Goal: Find contact information: Find contact information

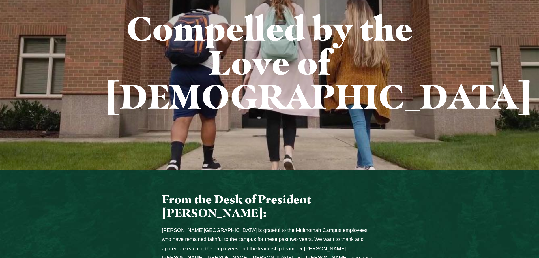
drag, startPoint x: 462, startPoint y: 149, endPoint x: 462, endPoint y: 157, distance: 7.1
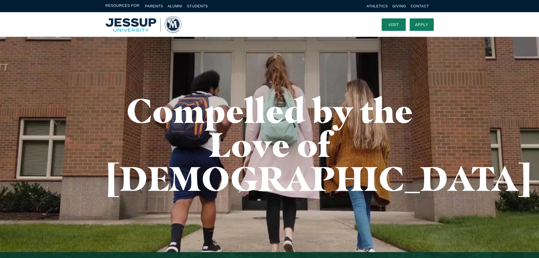
drag, startPoint x: 457, startPoint y: 154, endPoint x: 451, endPoint y: 44, distance: 109.7
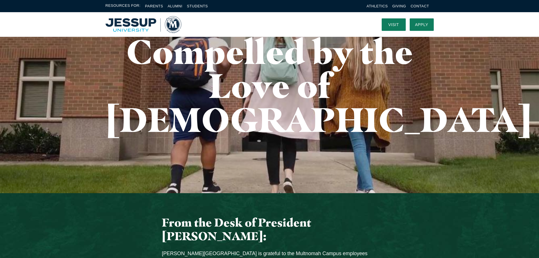
drag, startPoint x: 458, startPoint y: 113, endPoint x: 455, endPoint y: 144, distance: 30.7
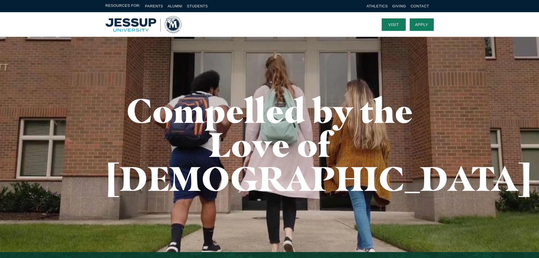
drag, startPoint x: 438, startPoint y: 119, endPoint x: 438, endPoint y: 74, distance: 44.7
click at [413, 5] on link "Contact" at bounding box center [420, 6] width 18 height 4
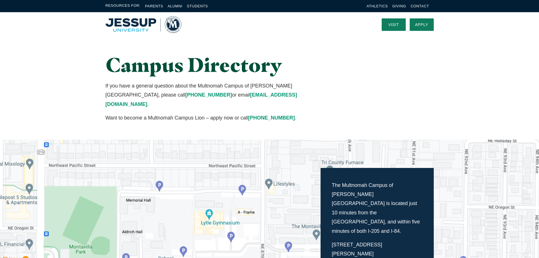
click at [354, 74] on div "Campus Directory If you have a general question about the Multnomah Campus of […" at bounding box center [270, 88] width 362 height 103
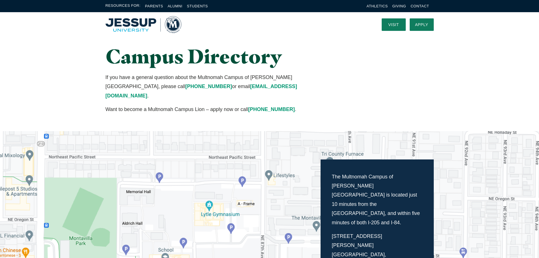
drag, startPoint x: 343, startPoint y: 58, endPoint x: 344, endPoint y: 76, distance: 17.3
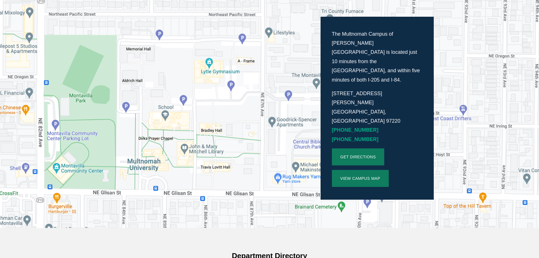
drag, startPoint x: 329, startPoint y: 57, endPoint x: 327, endPoint y: 119, distance: 62.0
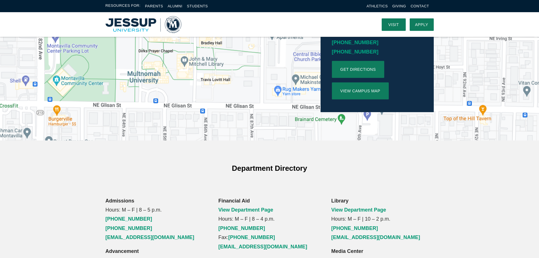
drag, startPoint x: 320, startPoint y: 114, endPoint x: 320, endPoint y: 81, distance: 32.8
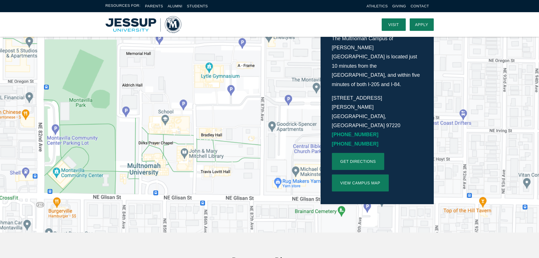
scroll to position [0, 0]
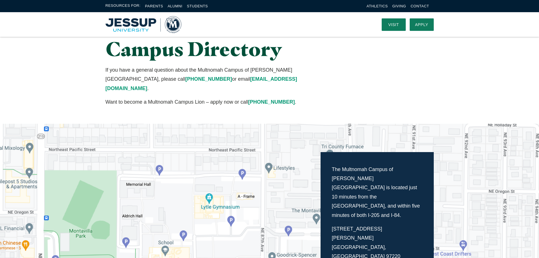
drag, startPoint x: 313, startPoint y: 218, endPoint x: 309, endPoint y: 136, distance: 81.9
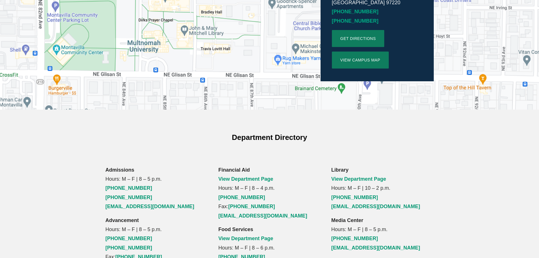
drag, startPoint x: 347, startPoint y: 85, endPoint x: 344, endPoint y: 162, distance: 77.0
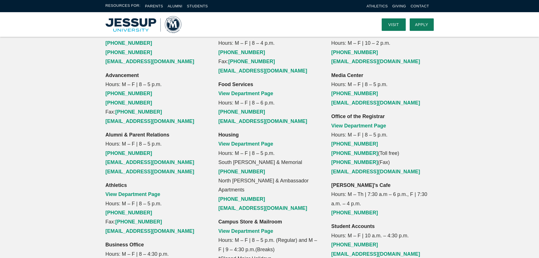
drag, startPoint x: 315, startPoint y: 114, endPoint x: 314, endPoint y: 84, distance: 30.1
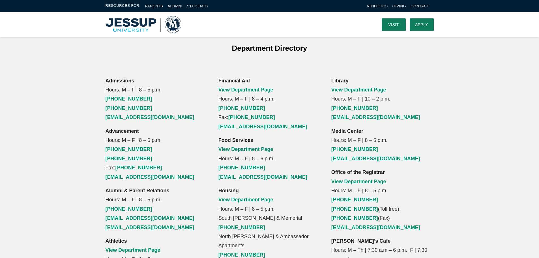
drag, startPoint x: 316, startPoint y: 116, endPoint x: 316, endPoint y: 77, distance: 38.8
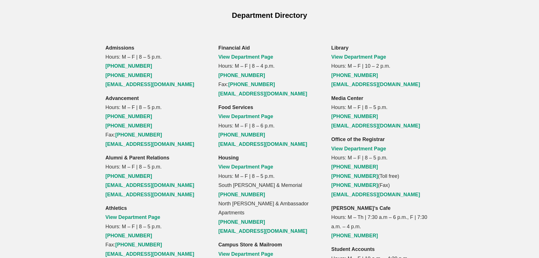
drag, startPoint x: 313, startPoint y: 89, endPoint x: 313, endPoint y: 140, distance: 50.7
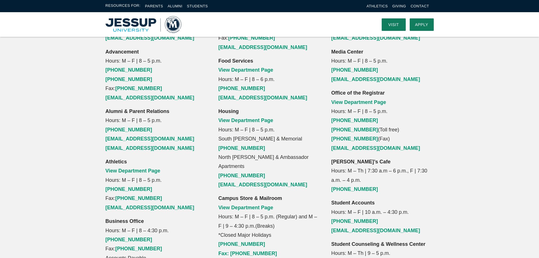
drag, startPoint x: 314, startPoint y: 123, endPoint x: 314, endPoint y: 93, distance: 29.2
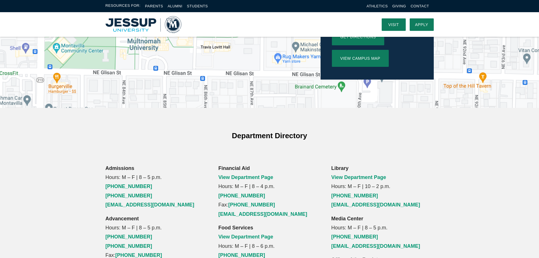
scroll to position [0, 0]
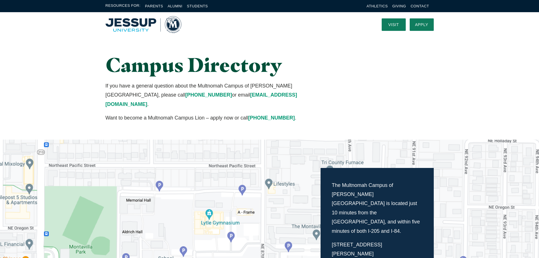
drag, startPoint x: 314, startPoint y: 100, endPoint x: 300, endPoint y: 39, distance: 62.9
